Goal: Contribute content: Add original content to the website for others to see

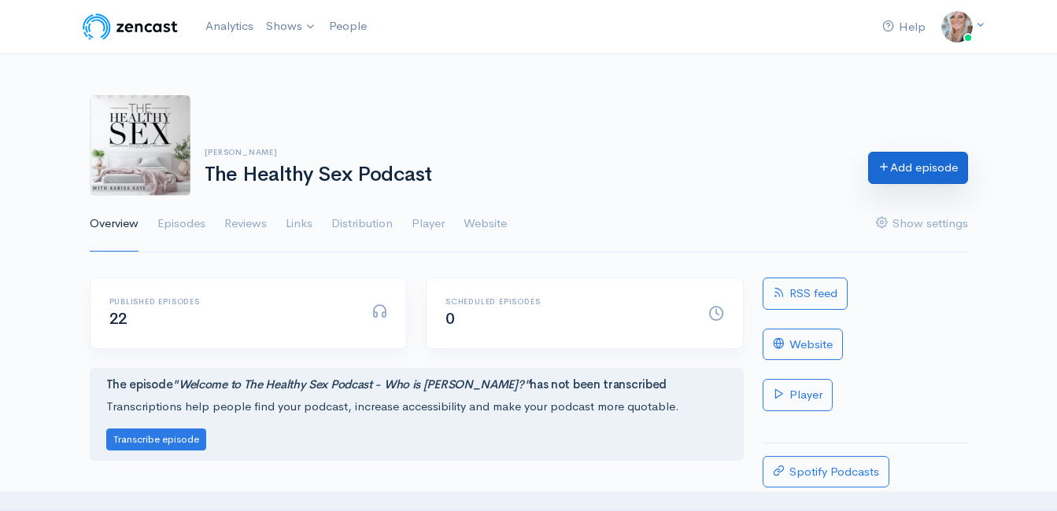
click at [928, 168] on link "Add episode" at bounding box center [918, 168] width 100 height 32
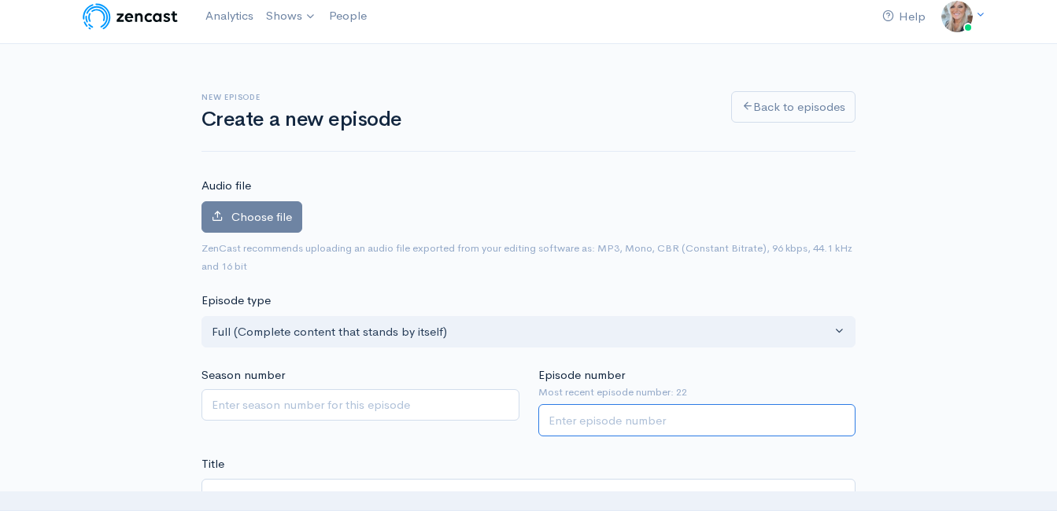
click at [606, 421] on input "Episode number" at bounding box center [697, 420] width 318 height 32
type input "23"
drag, startPoint x: 62, startPoint y: 185, endPoint x: 52, endPoint y: 183, distance: 10.5
